Goal: Transaction & Acquisition: Purchase product/service

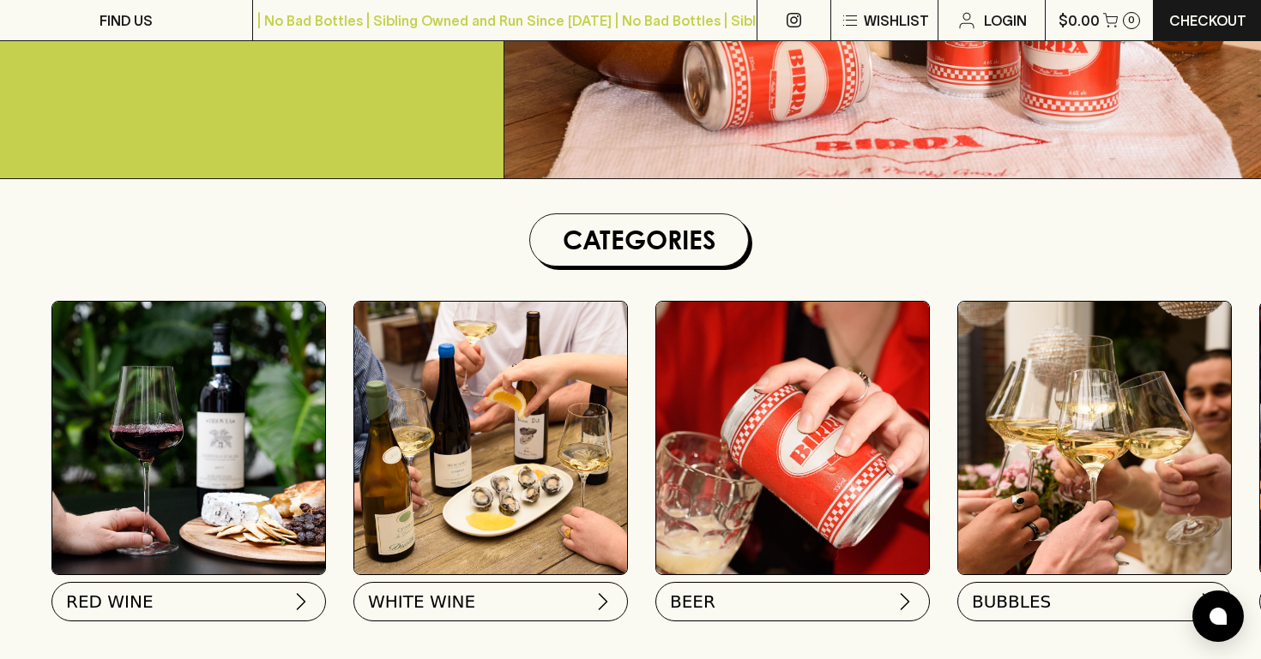
scroll to position [538, 0]
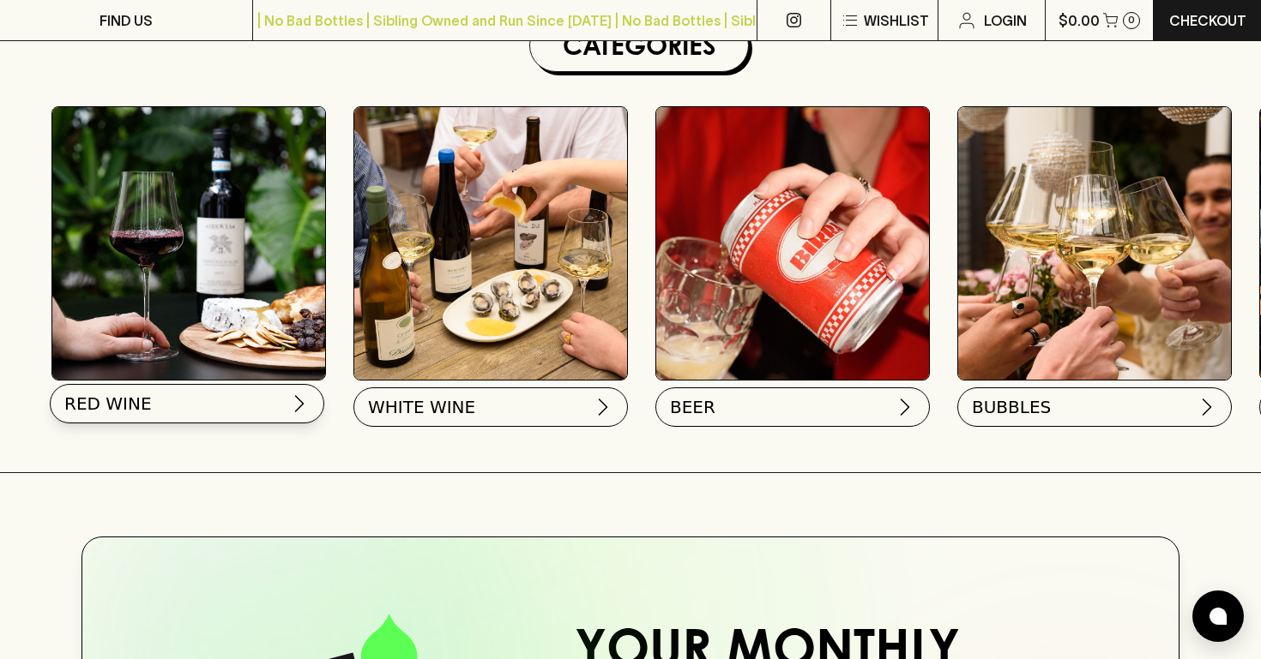
click at [130, 411] on span "RED WINE" at bounding box center [107, 404] width 87 height 24
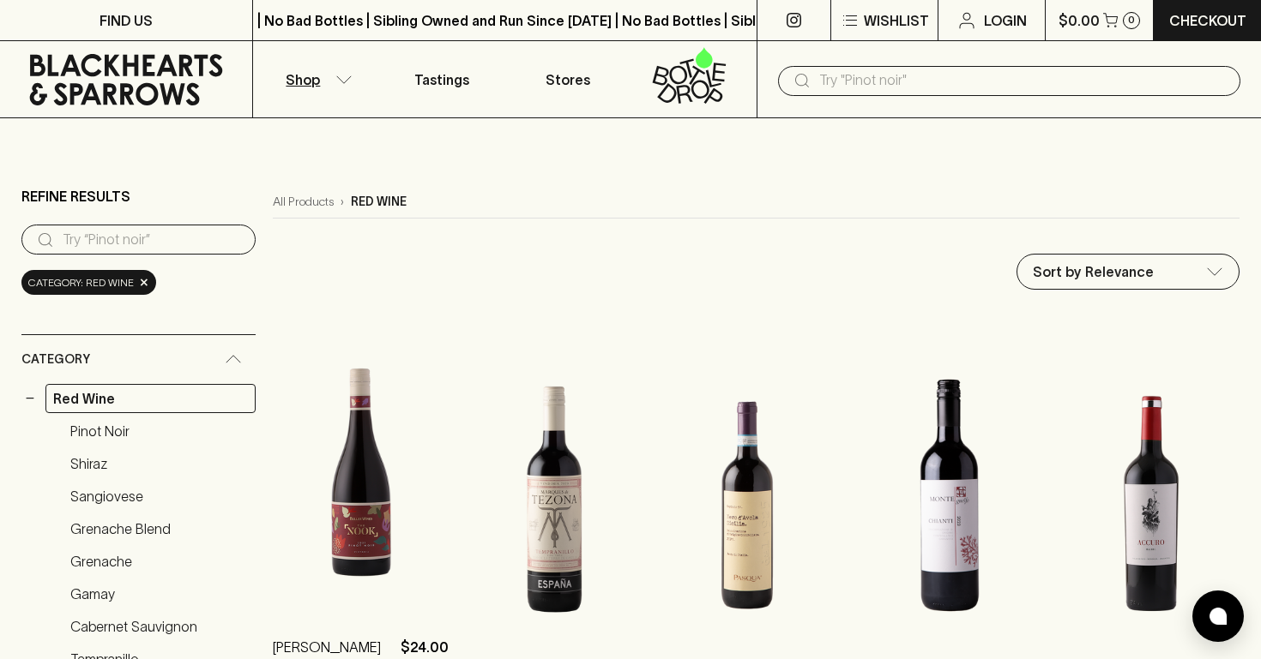
scroll to position [141, 0]
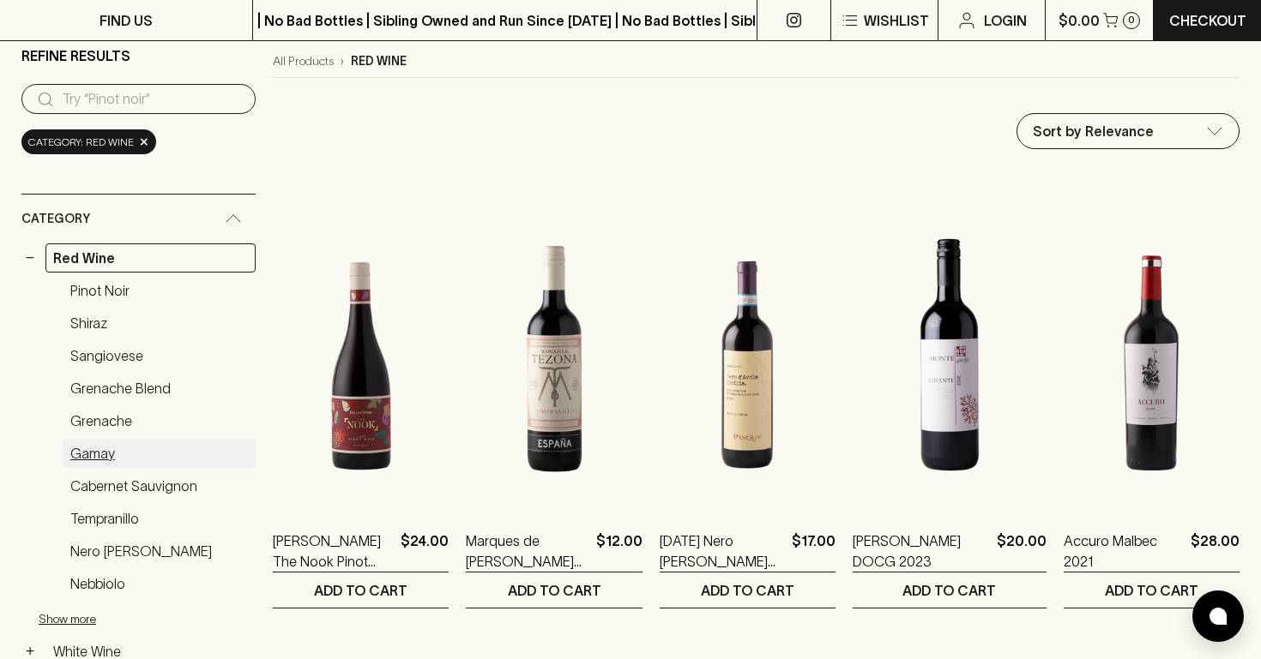
click at [91, 448] on link "Gamay" at bounding box center [159, 453] width 193 height 29
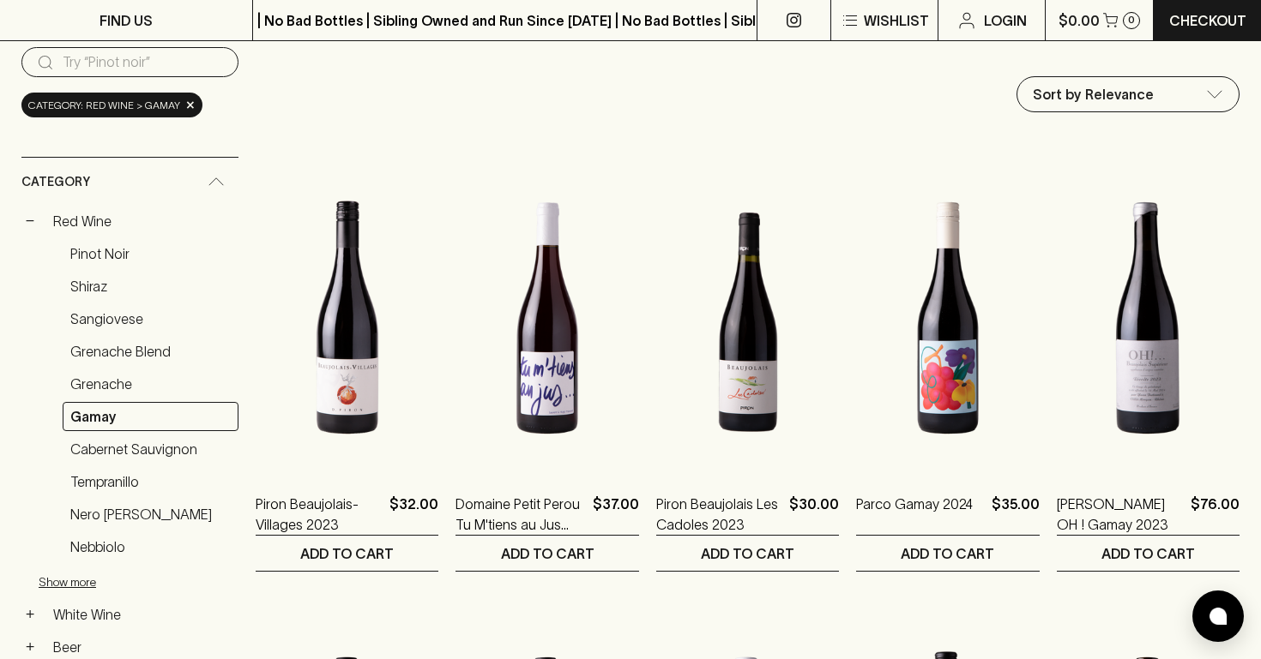
scroll to position [182, 0]
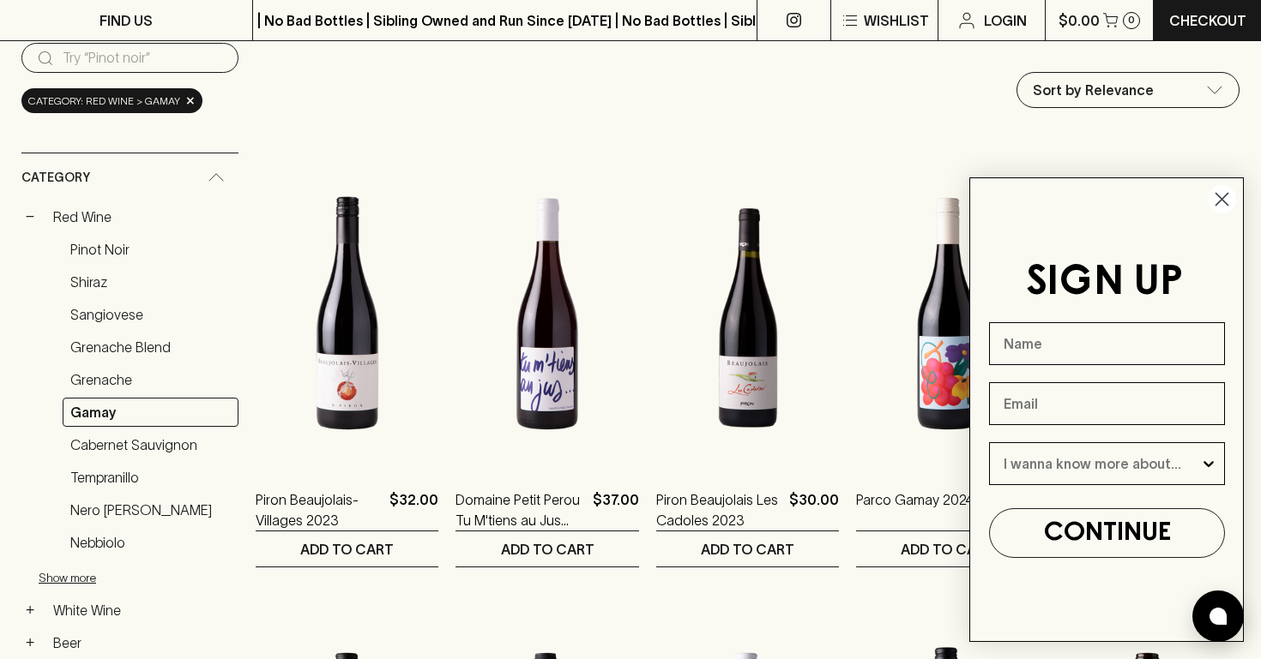
click at [1228, 197] on circle "Close dialog" at bounding box center [1221, 199] width 28 height 28
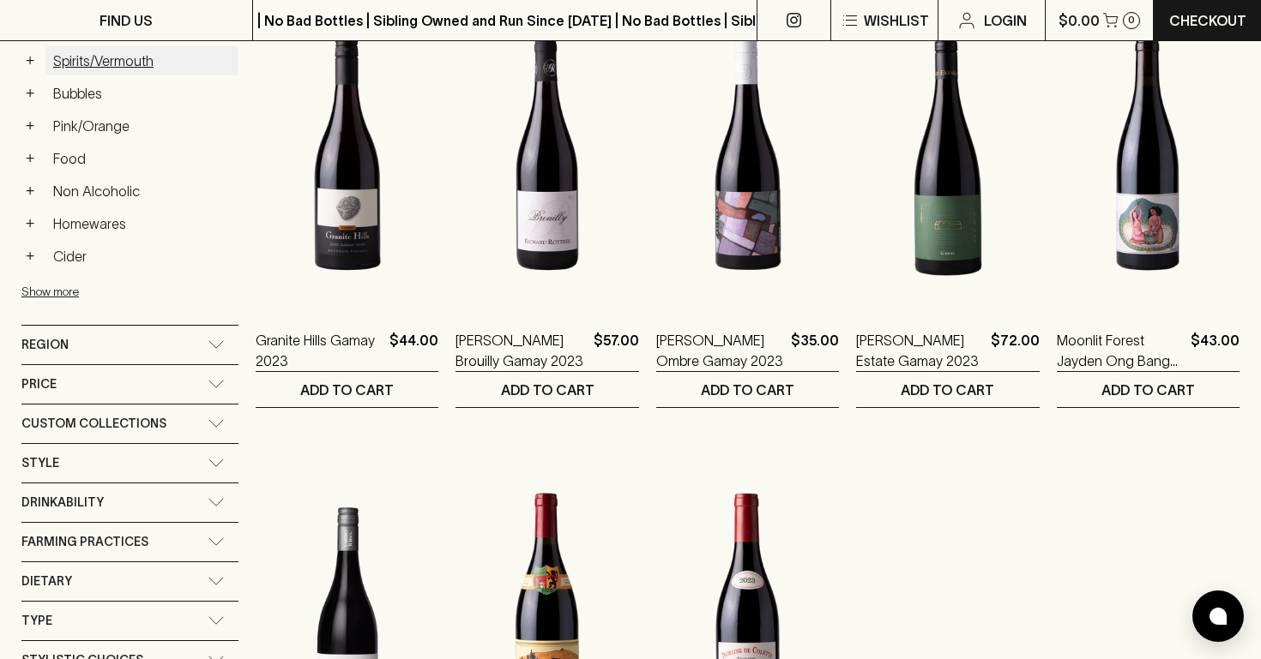
scroll to position [839, 0]
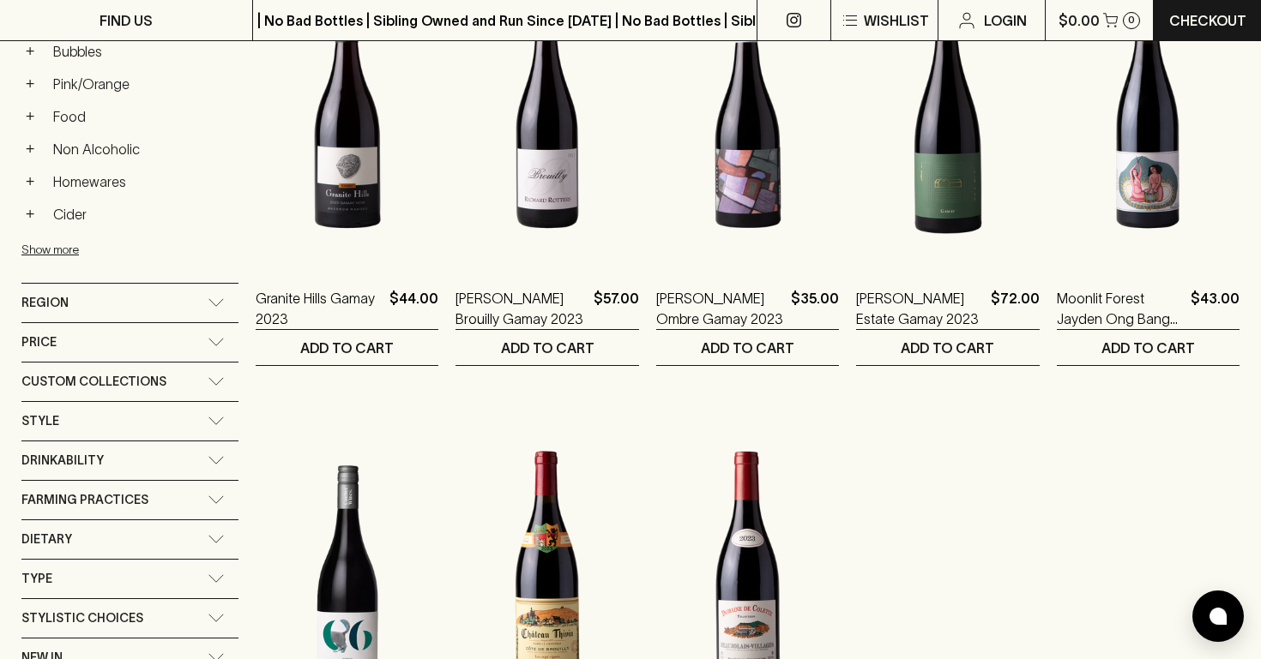
click at [168, 308] on div "Region" at bounding box center [114, 302] width 186 height 21
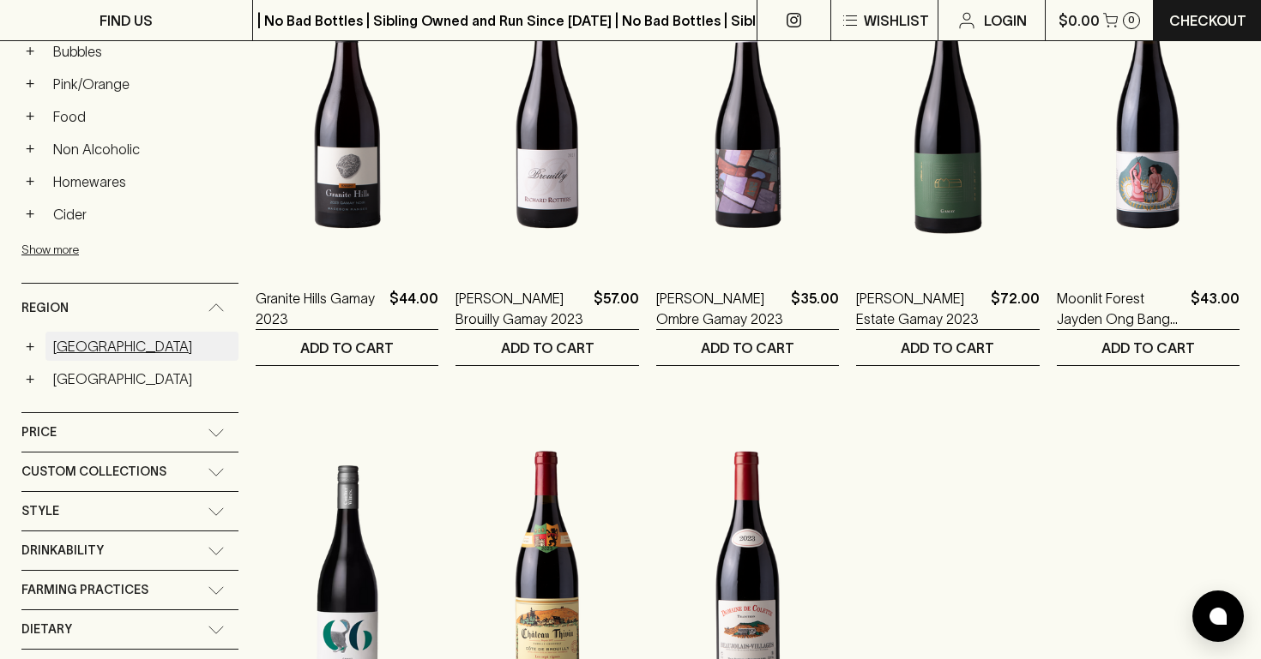
click at [47, 353] on link "Australia" at bounding box center [141, 346] width 193 height 29
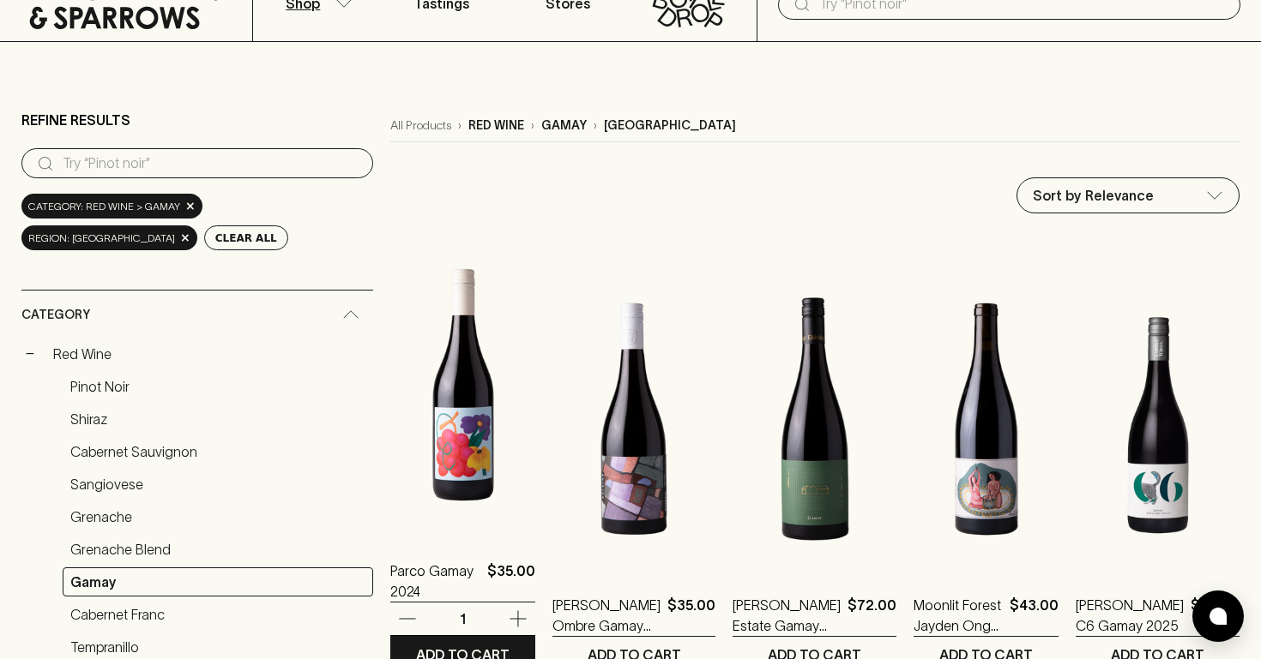
scroll to position [144, 0]
